Goal: Check status: Check status

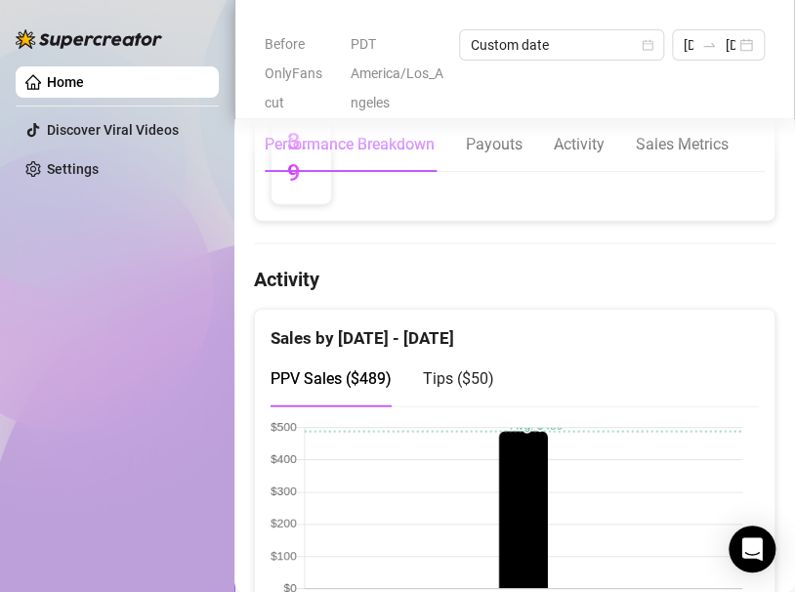
scroll to position [1332, 0]
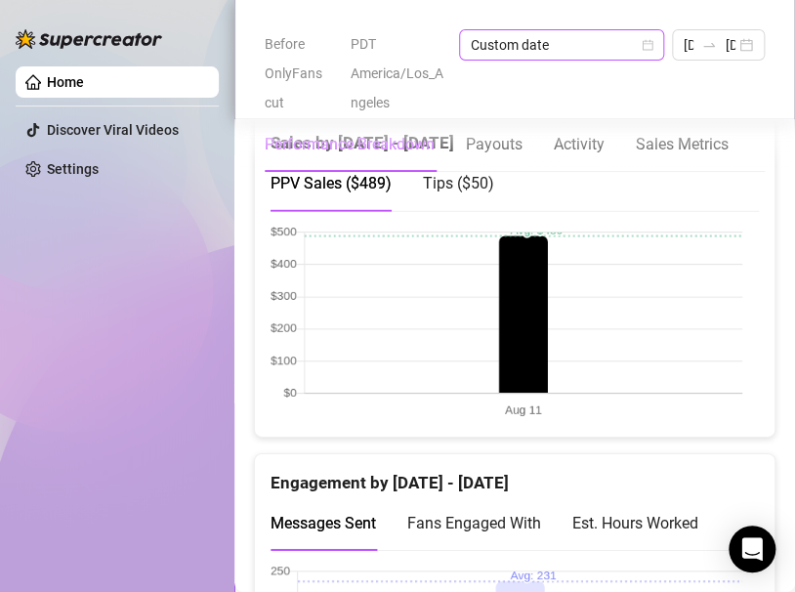
click at [651, 48] on icon "calendar" at bounding box center [647, 45] width 12 height 12
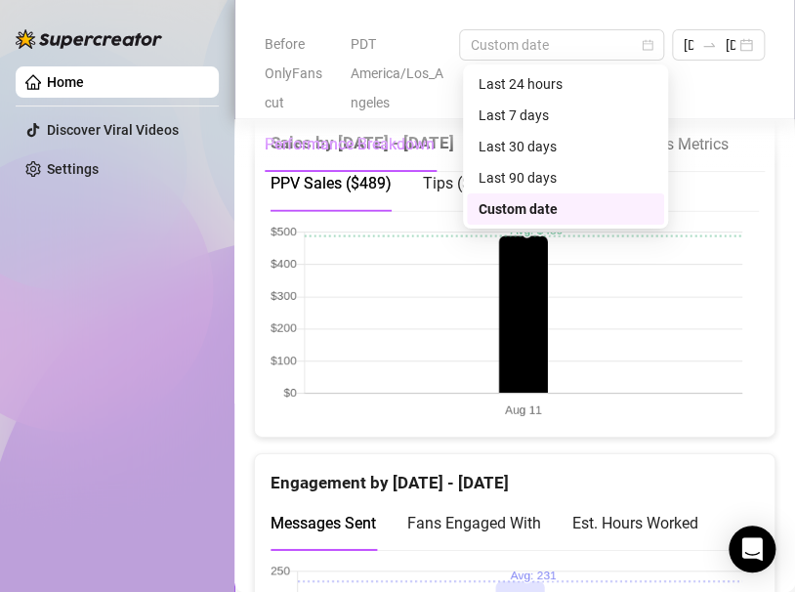
click at [538, 204] on div "Custom date" at bounding box center [565, 208] width 174 height 21
click at [544, 41] on span "Custom date" at bounding box center [561, 44] width 182 height 29
click at [499, 211] on div "Custom date" at bounding box center [565, 208] width 174 height 21
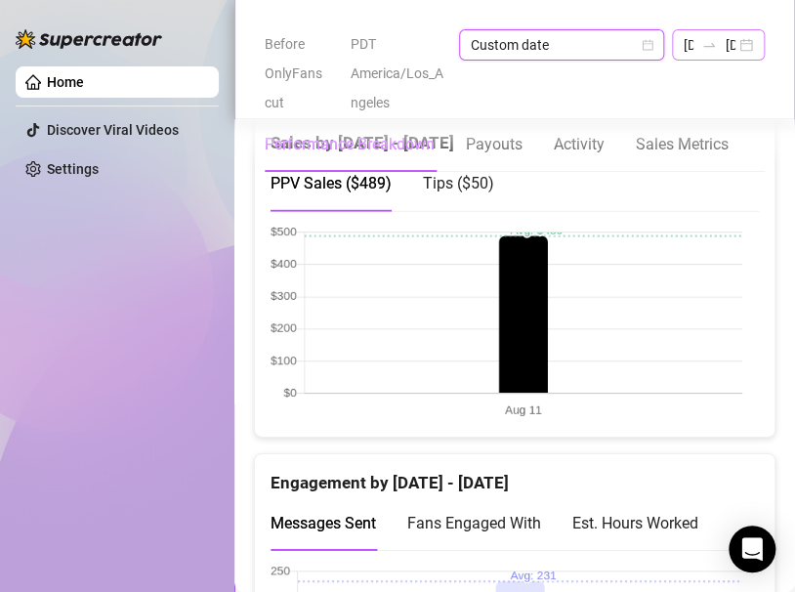
click at [745, 42] on div "[DATE] [DATE]" at bounding box center [718, 44] width 93 height 31
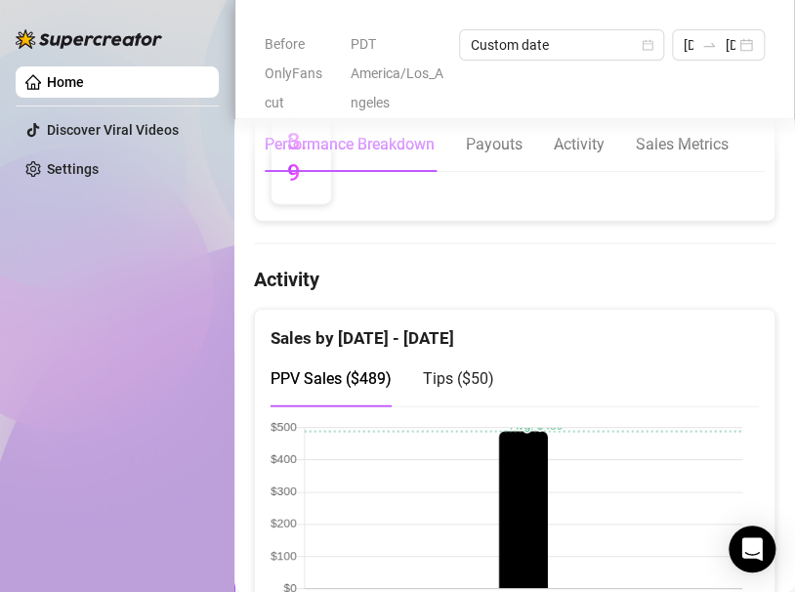
scroll to position [844, 0]
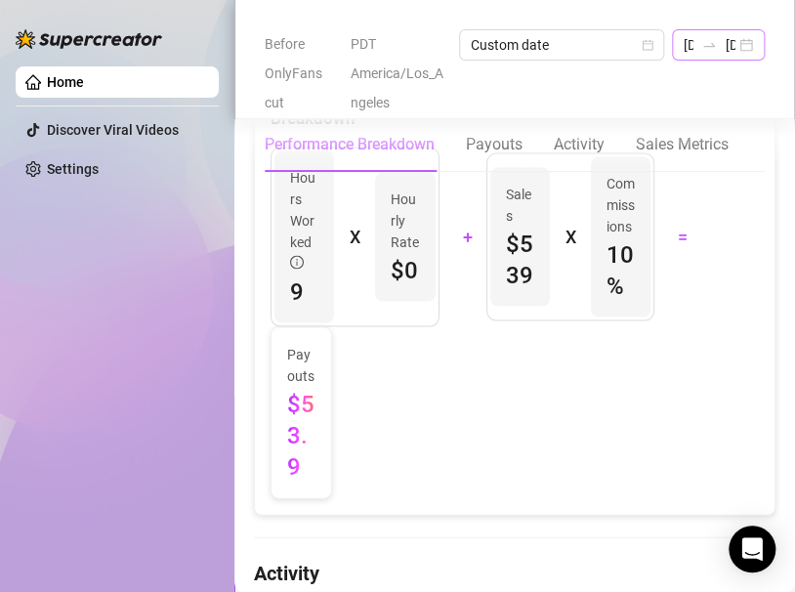
click at [701, 54] on div "[DATE] [DATE]" at bounding box center [718, 44] width 93 height 31
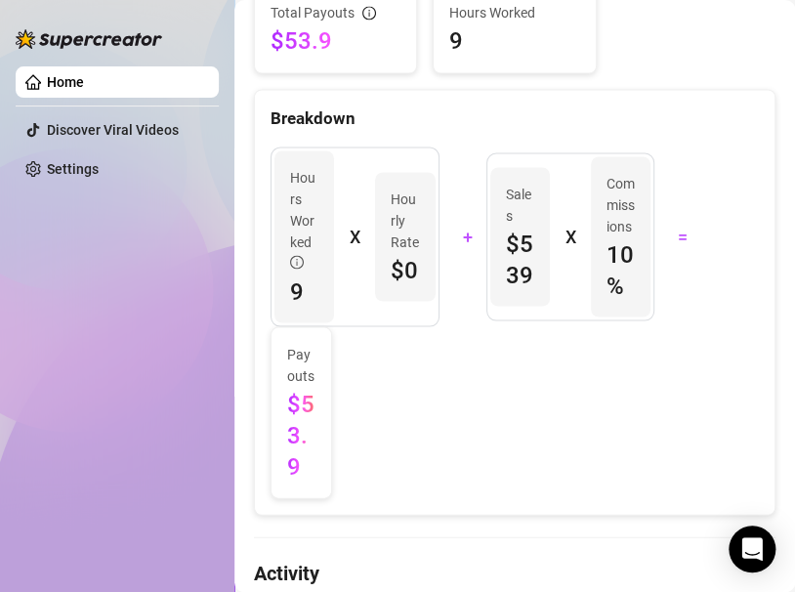
scroll to position [0, 60]
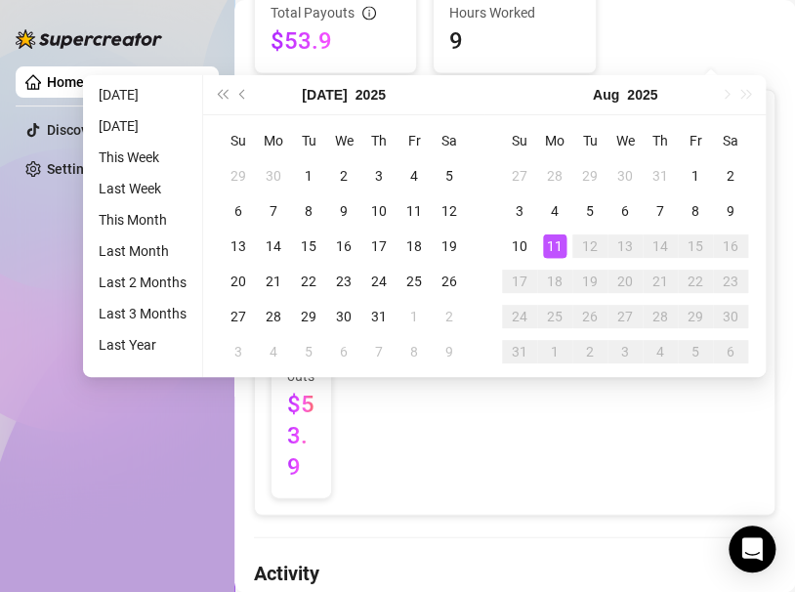
type input "[DATE]"
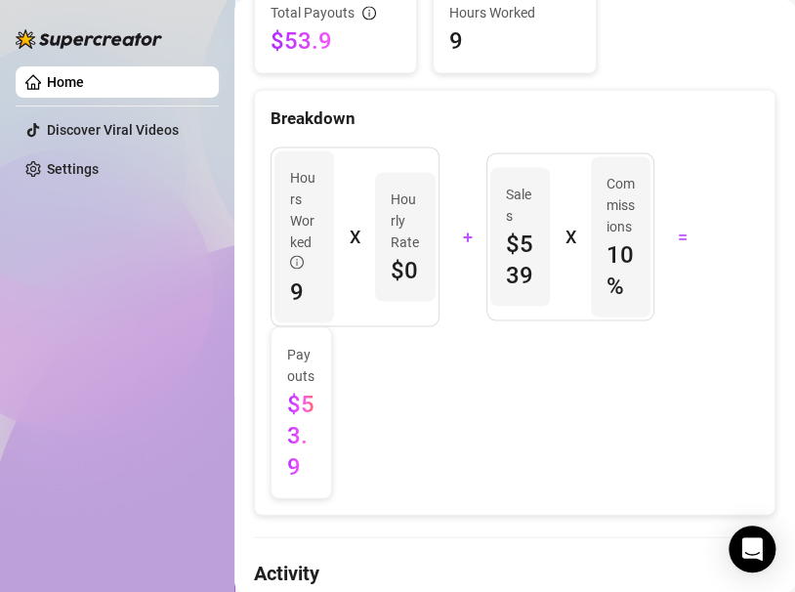
scroll to position [0, 0]
click at [553, 254] on div "Sales $539 X Commissions 10 %" at bounding box center [570, 236] width 169 height 168
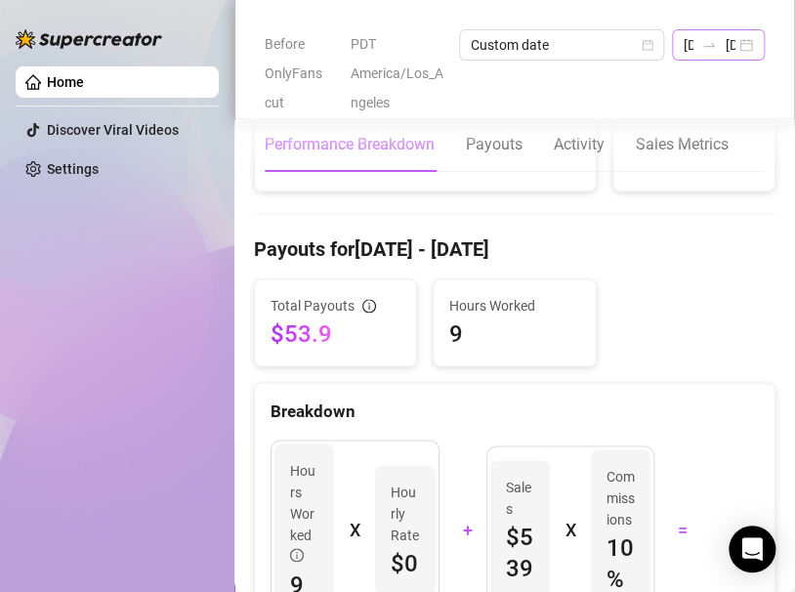
click at [675, 39] on div "[DATE] [DATE]" at bounding box center [718, 44] width 93 height 31
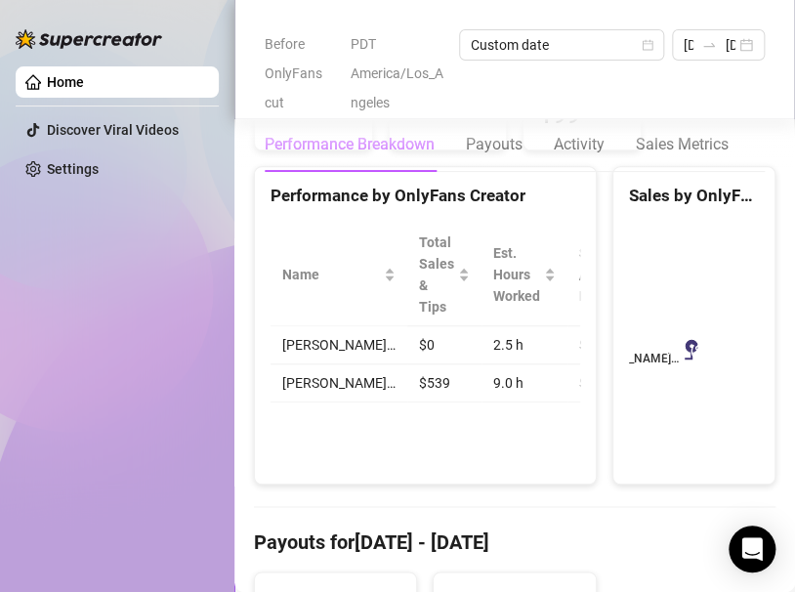
scroll to position [161, 0]
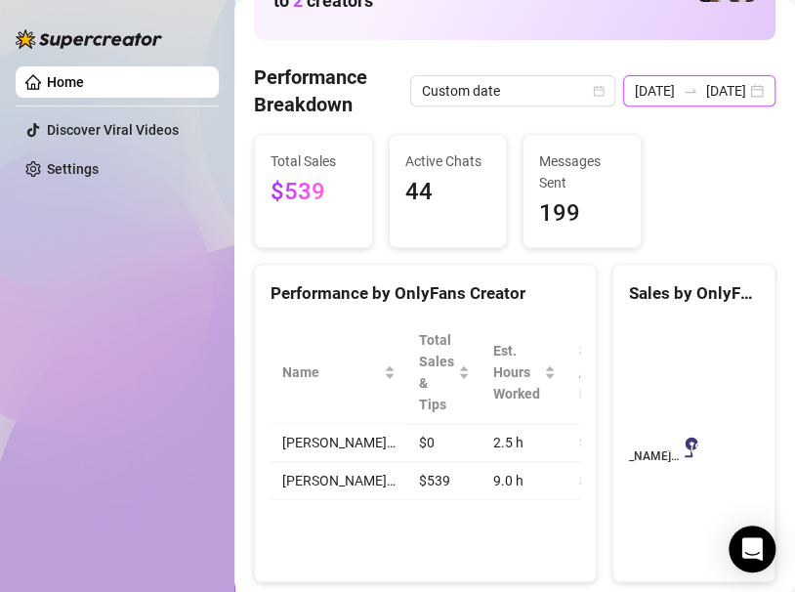
click at [663, 90] on input "[DATE]" at bounding box center [654, 90] width 40 height 21
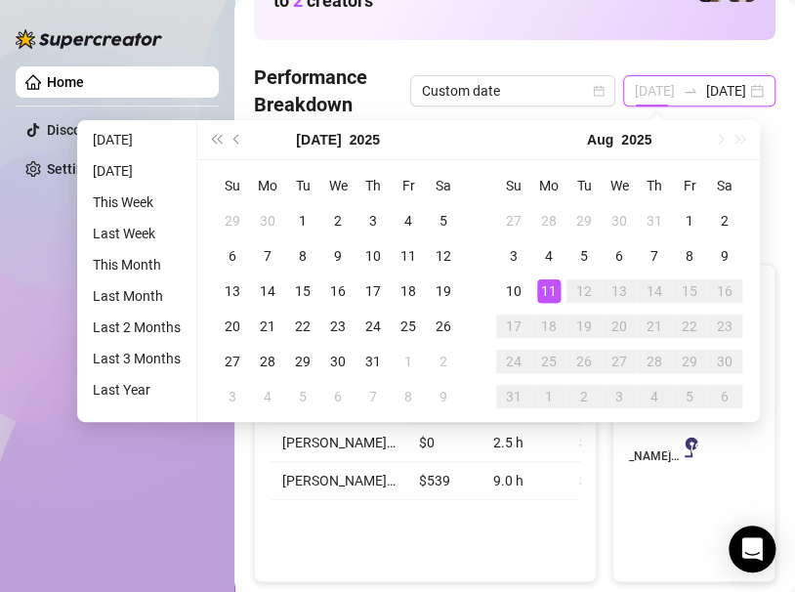
type input "[DATE]"
click at [543, 294] on div "11" at bounding box center [548, 290] width 23 height 23
click at [546, 290] on div "11" at bounding box center [548, 290] width 23 height 23
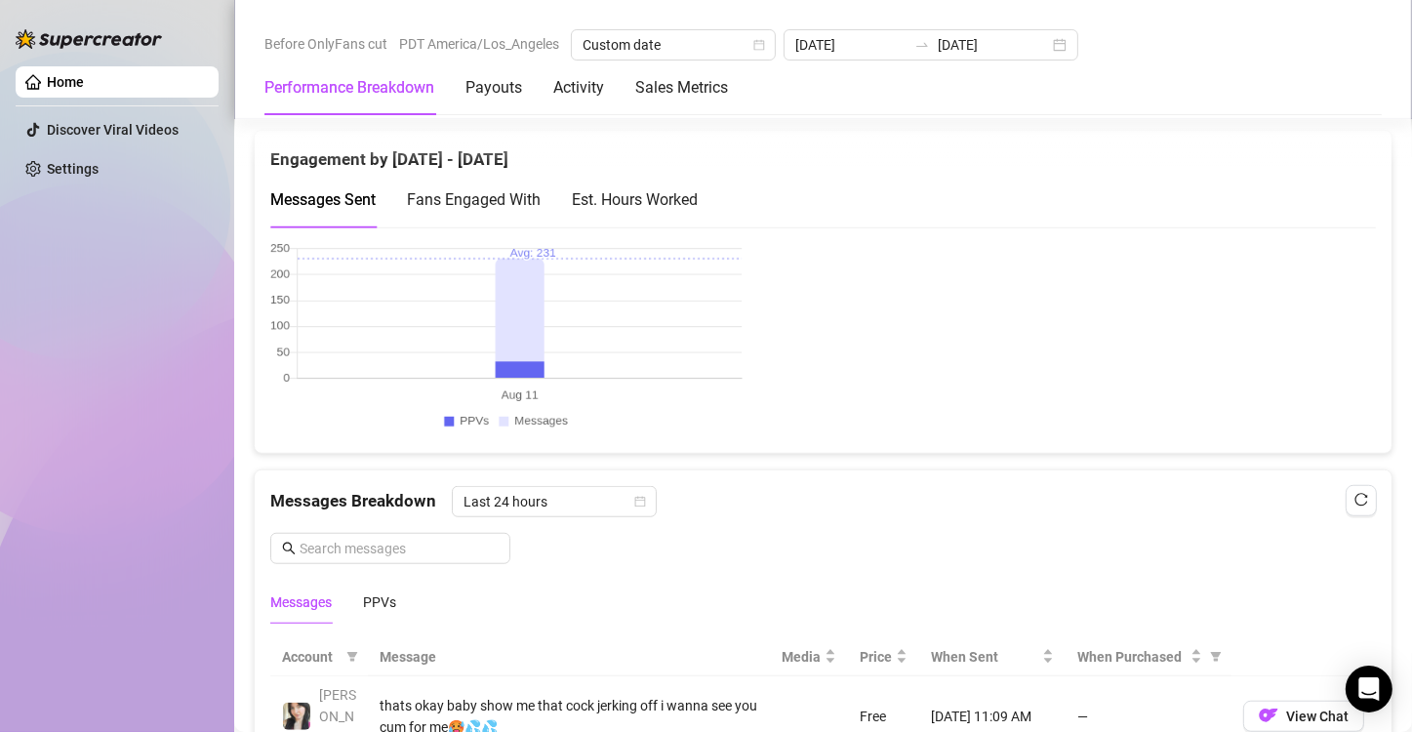
scroll to position [1004, 0]
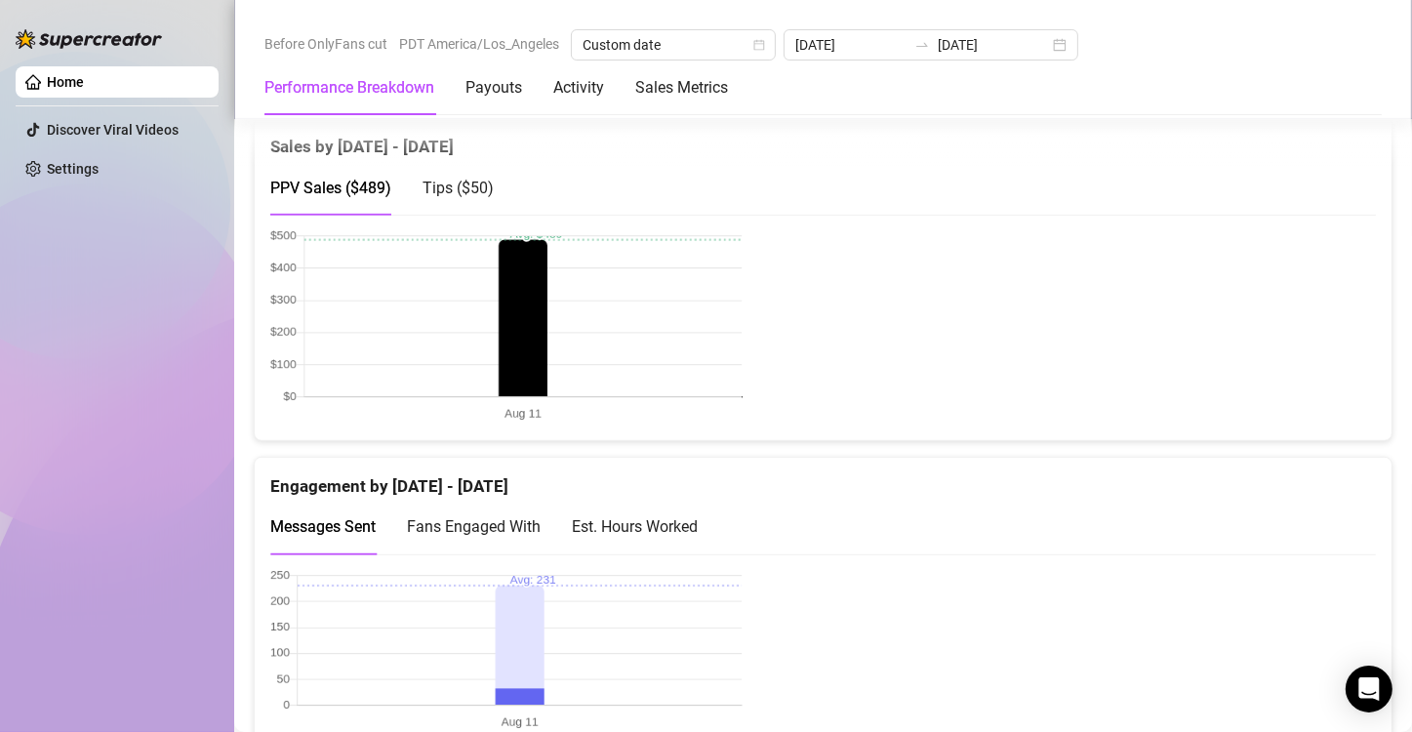
click at [483, 171] on div "Tips ( $50 )" at bounding box center [458, 188] width 71 height 56
drag, startPoint x: 170, startPoint y: 364, endPoint x: 258, endPoint y: 383, distance: 89.8
click at [177, 367] on div "Home Discover Viral Videos Settings" at bounding box center [117, 357] width 203 height 715
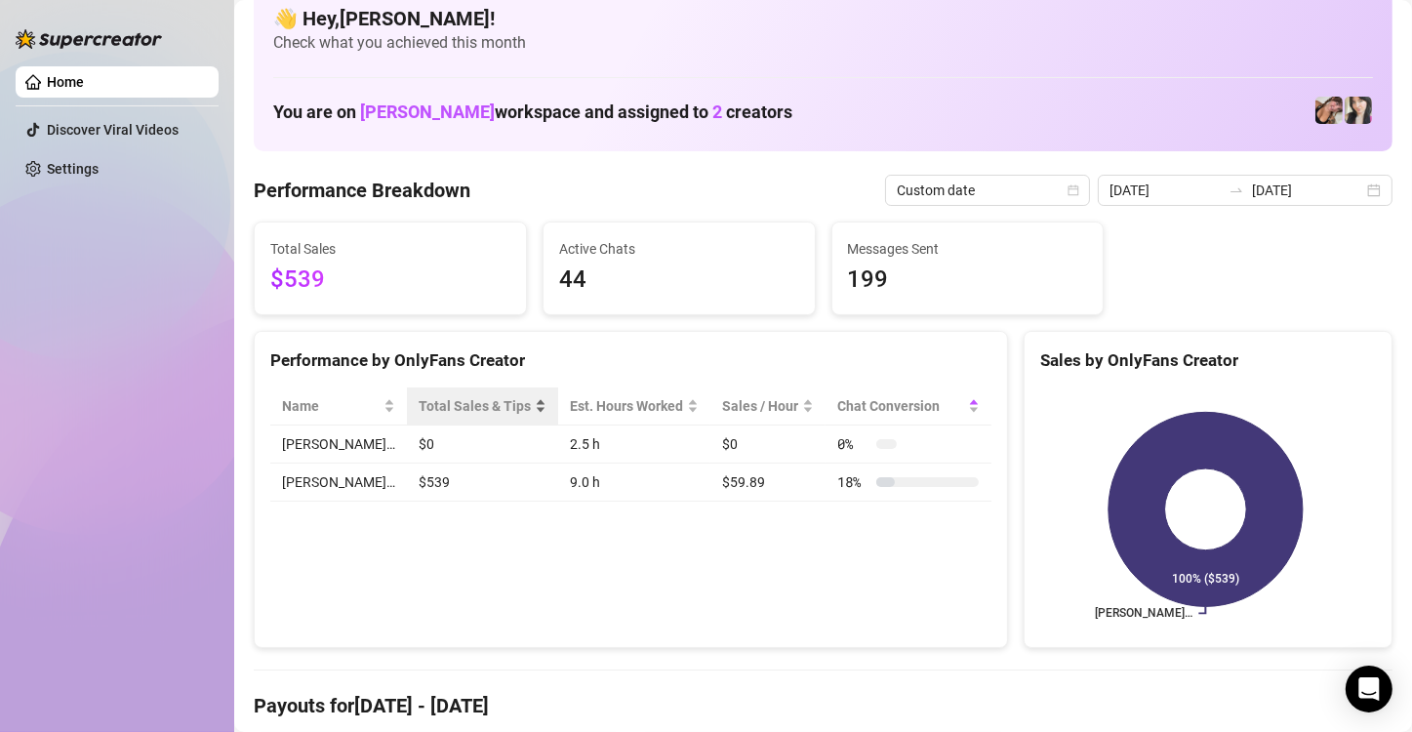
scroll to position [126, 0]
